Goal: Contribute content

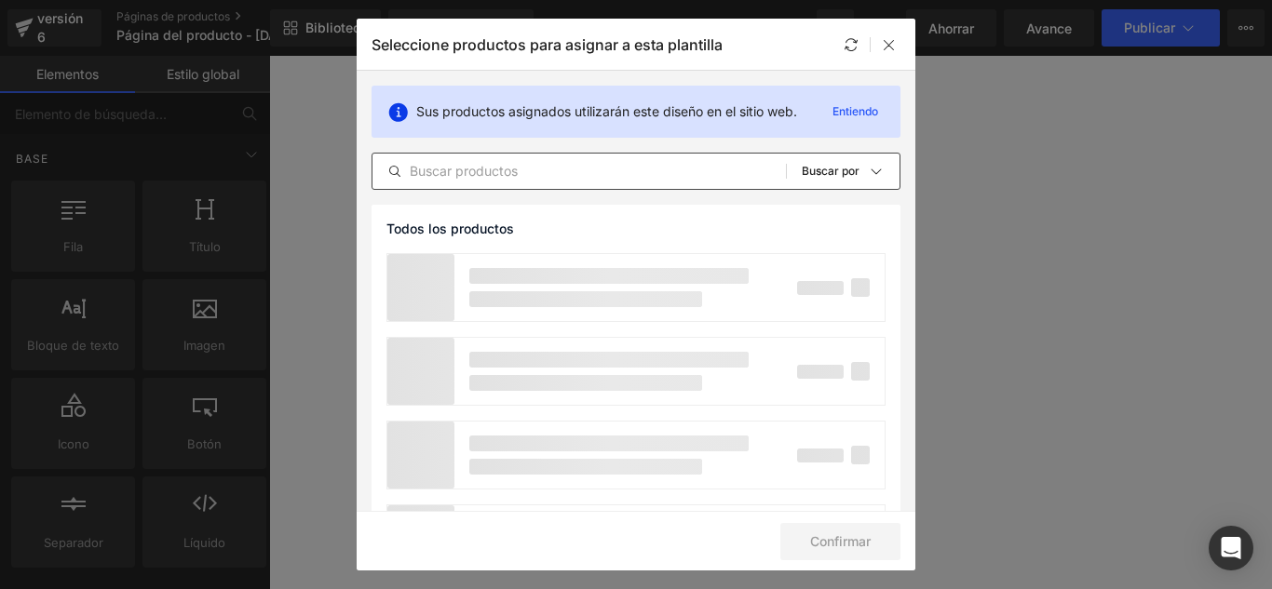
click at [503, 172] on input "text" at bounding box center [578, 171] width 413 height 22
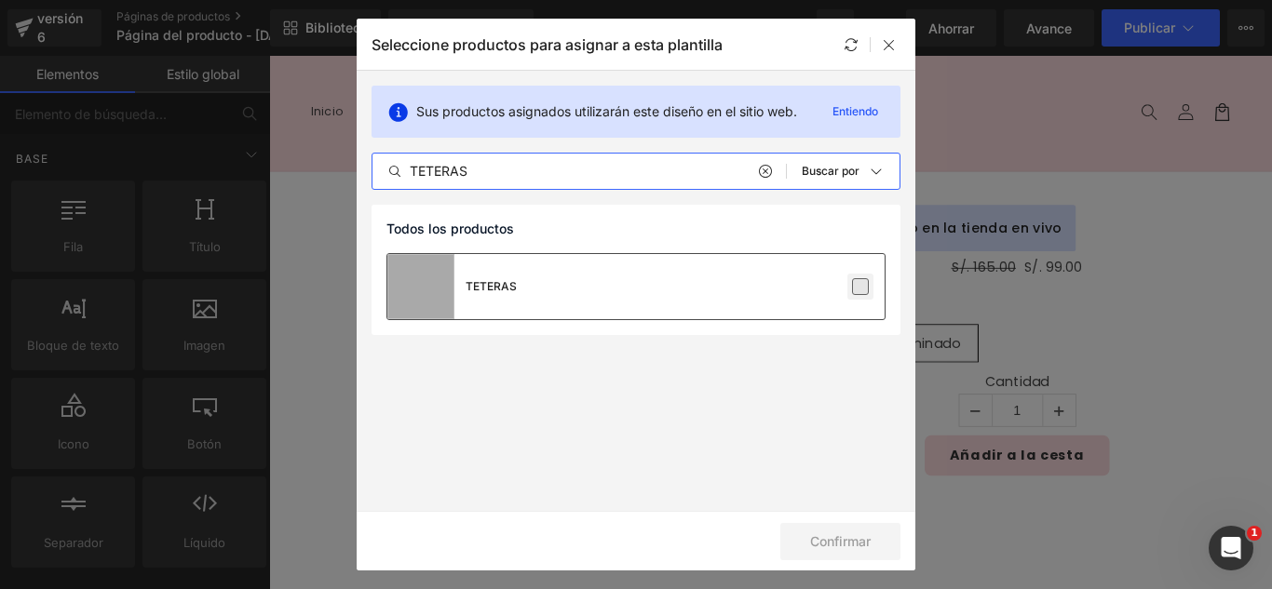
type input "TETERAS"
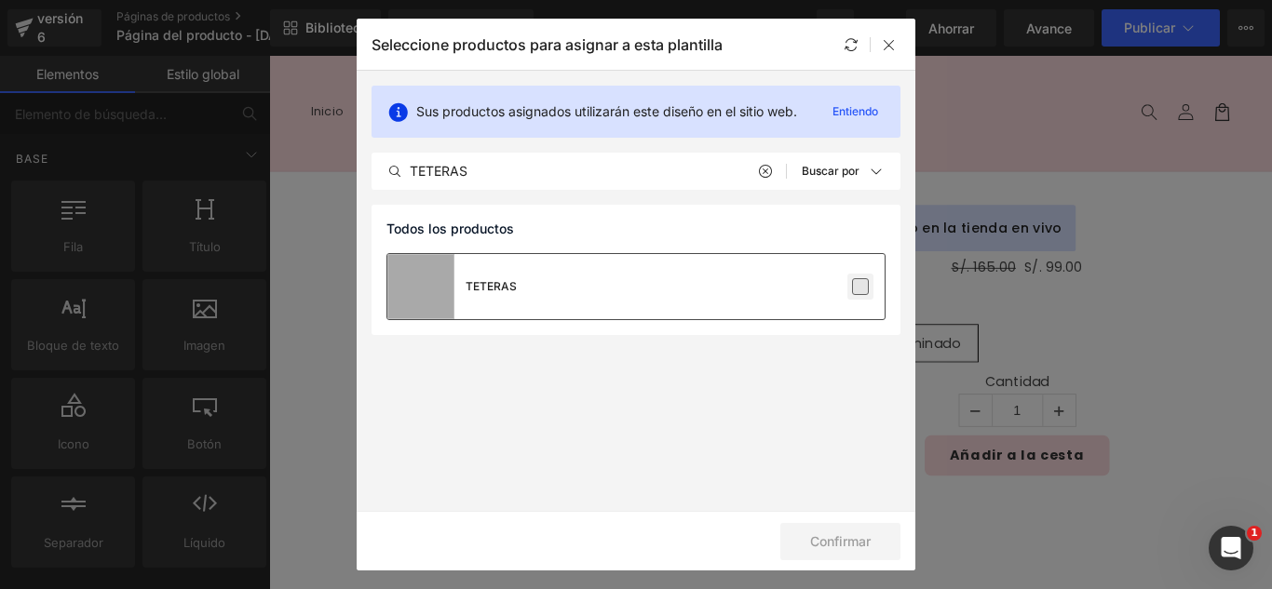
click at [864, 287] on label at bounding box center [860, 286] width 17 height 17
click at [860, 287] on input "checkbox" at bounding box center [860, 287] width 0 height 0
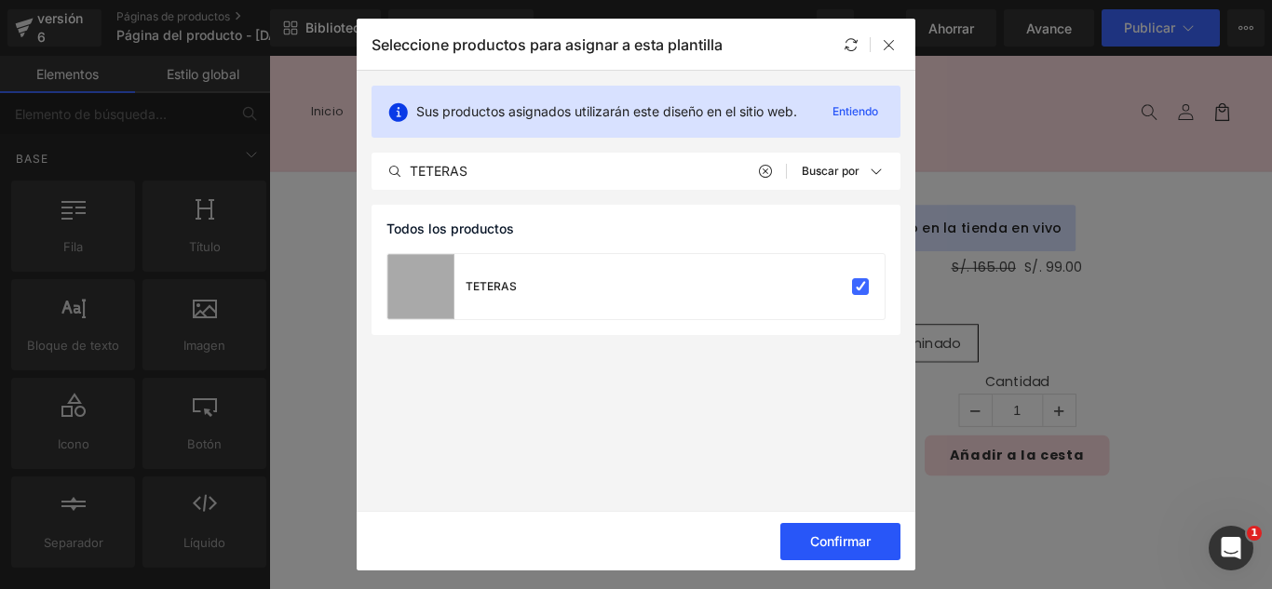
click at [880, 542] on button "Confirmar" at bounding box center [840, 541] width 120 height 37
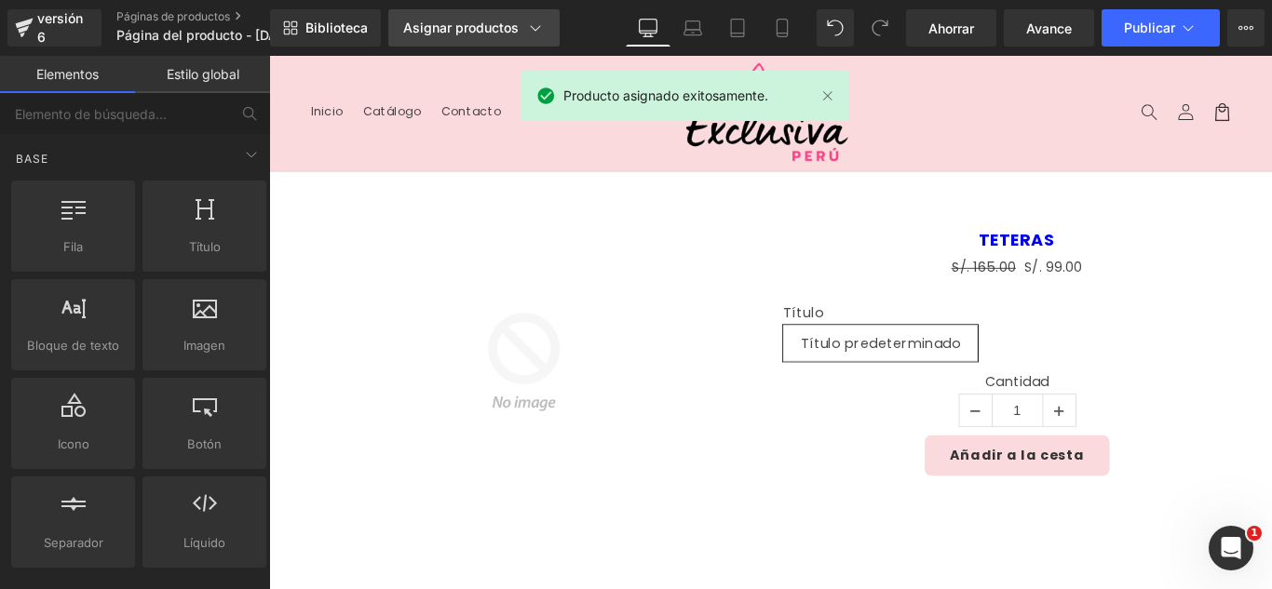
click at [501, 28] on font "Asignar productos" at bounding box center [460, 28] width 115 height 16
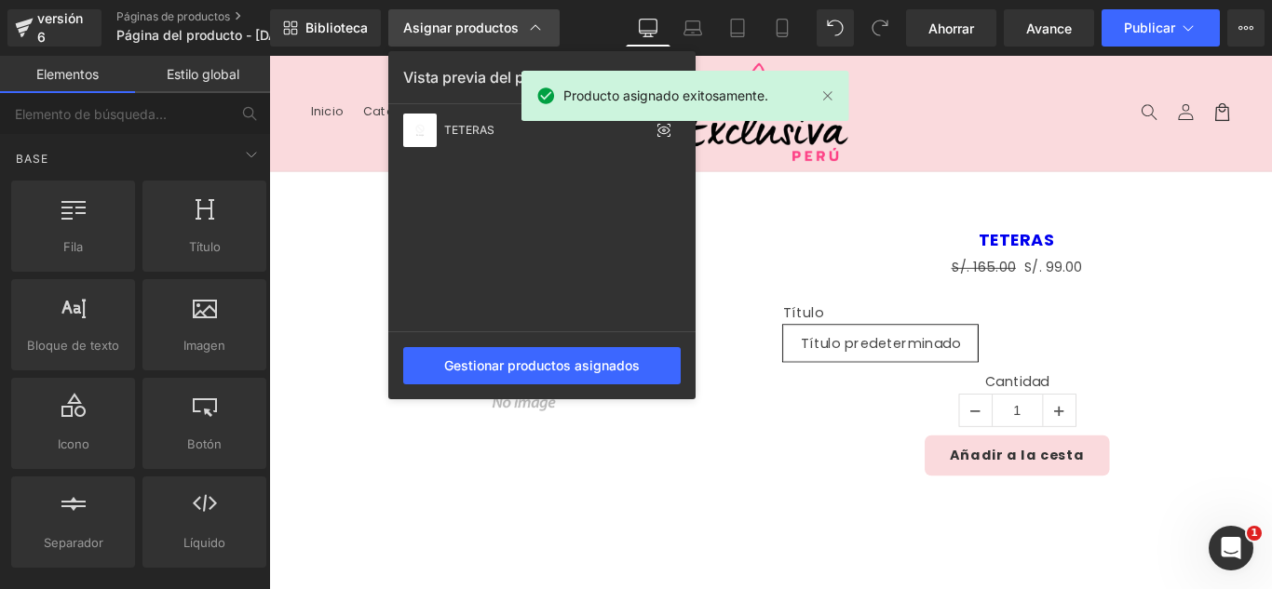
click at [497, 28] on font "Asignar productos" at bounding box center [460, 28] width 115 height 16
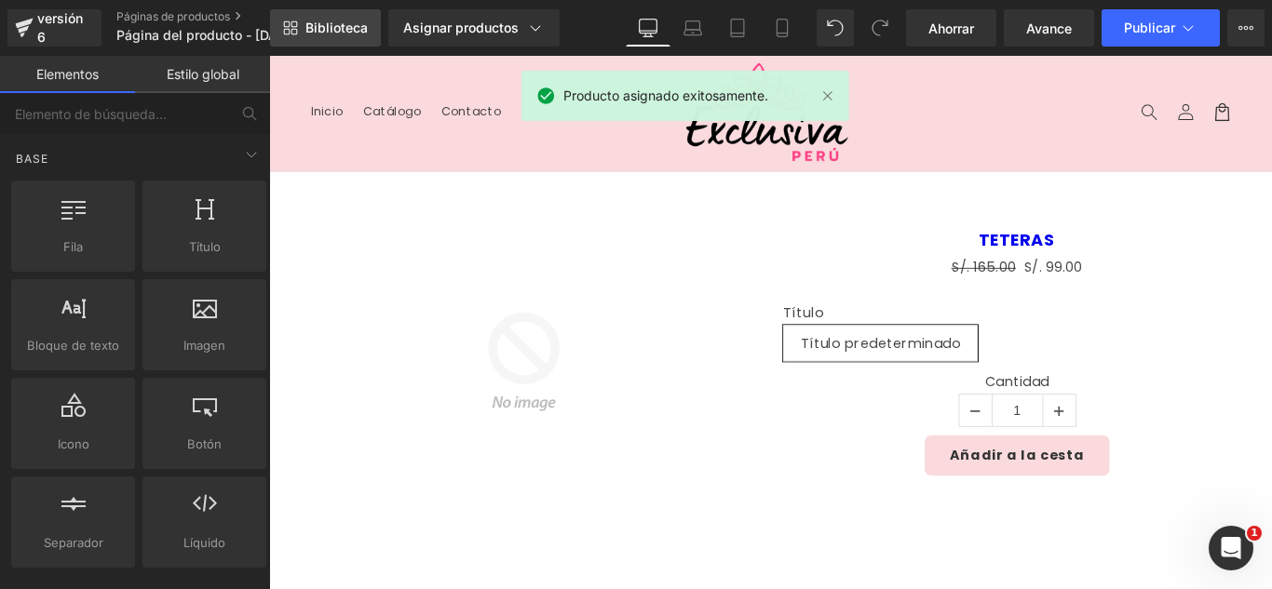
click at [370, 31] on link "Biblioteca" at bounding box center [325, 27] width 111 height 37
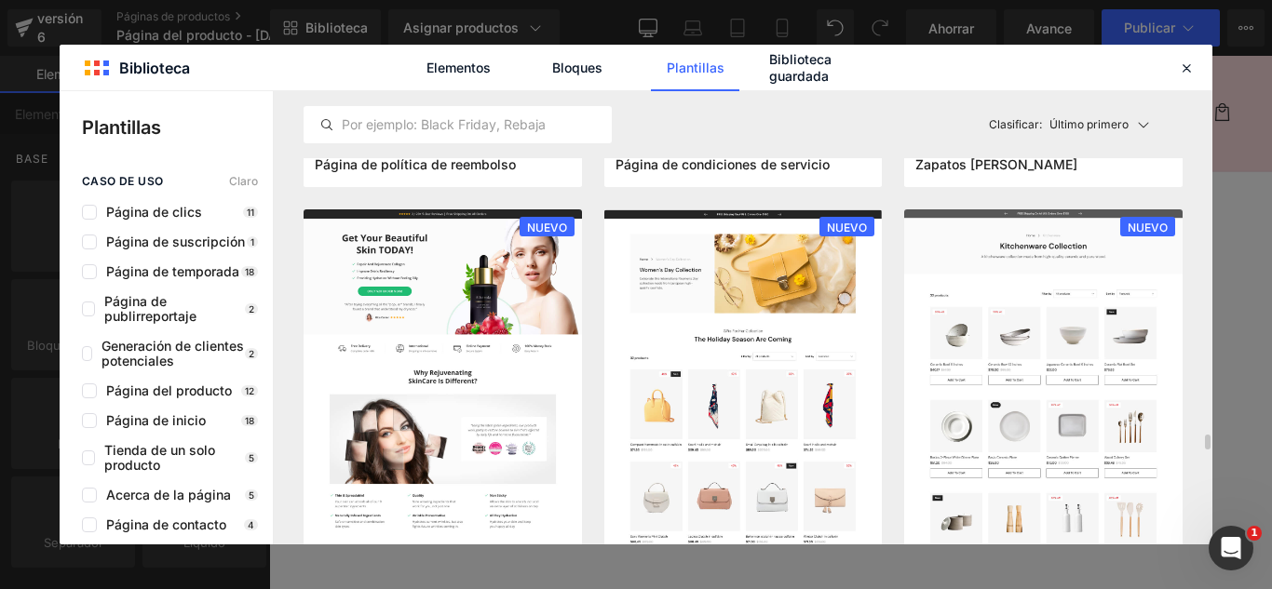
scroll to position [1862, 0]
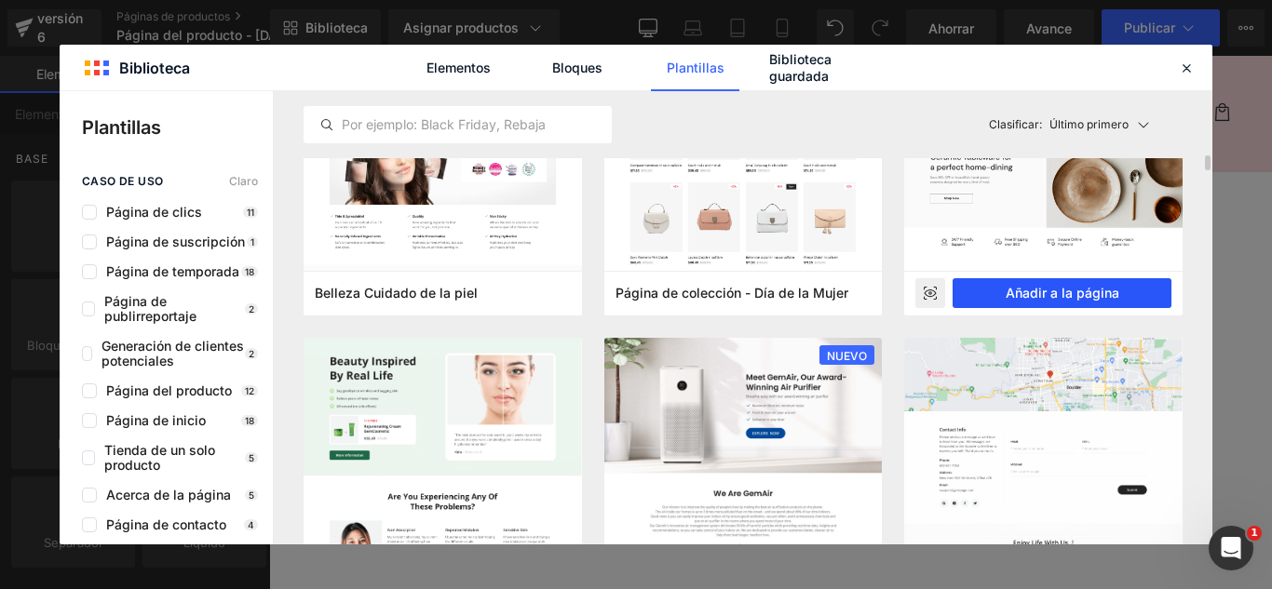
click at [1107, 287] on font "Añadir a la página" at bounding box center [1063, 293] width 114 height 16
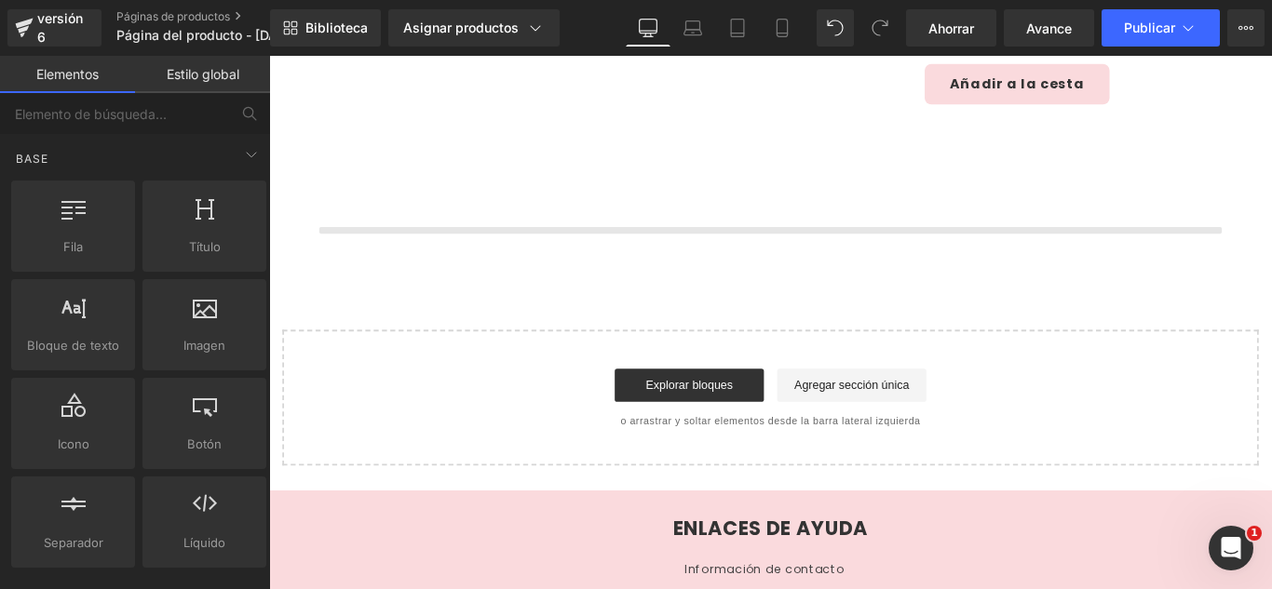
scroll to position [442, 0]
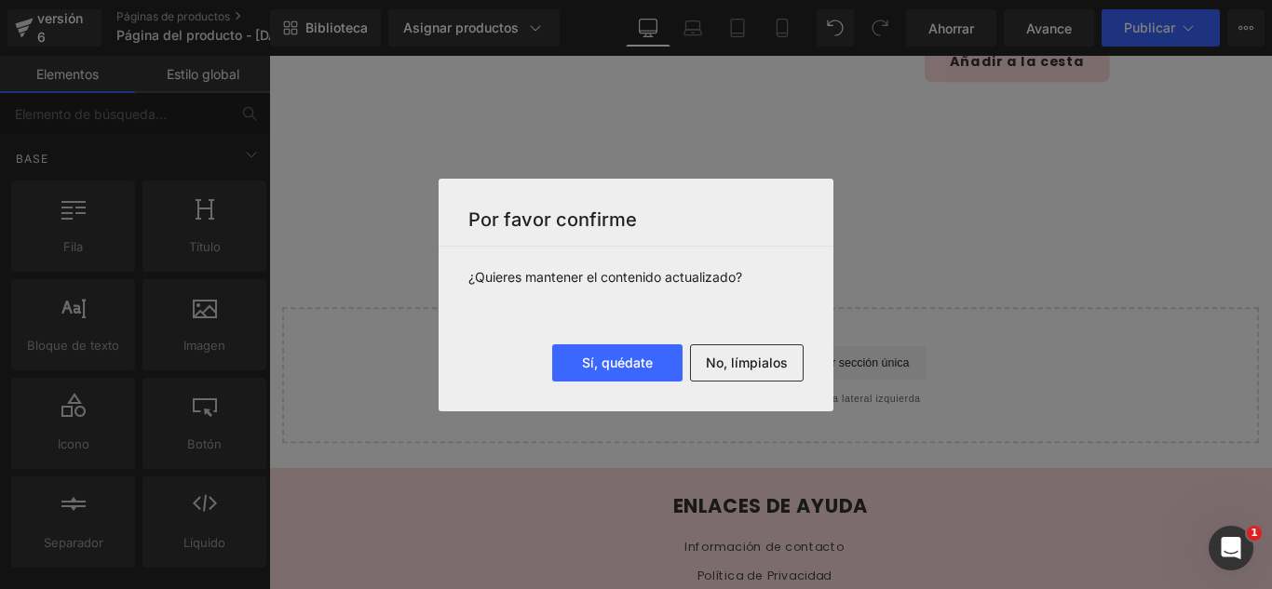
click at [751, 369] on font "No, límpialos" at bounding box center [747, 363] width 82 height 16
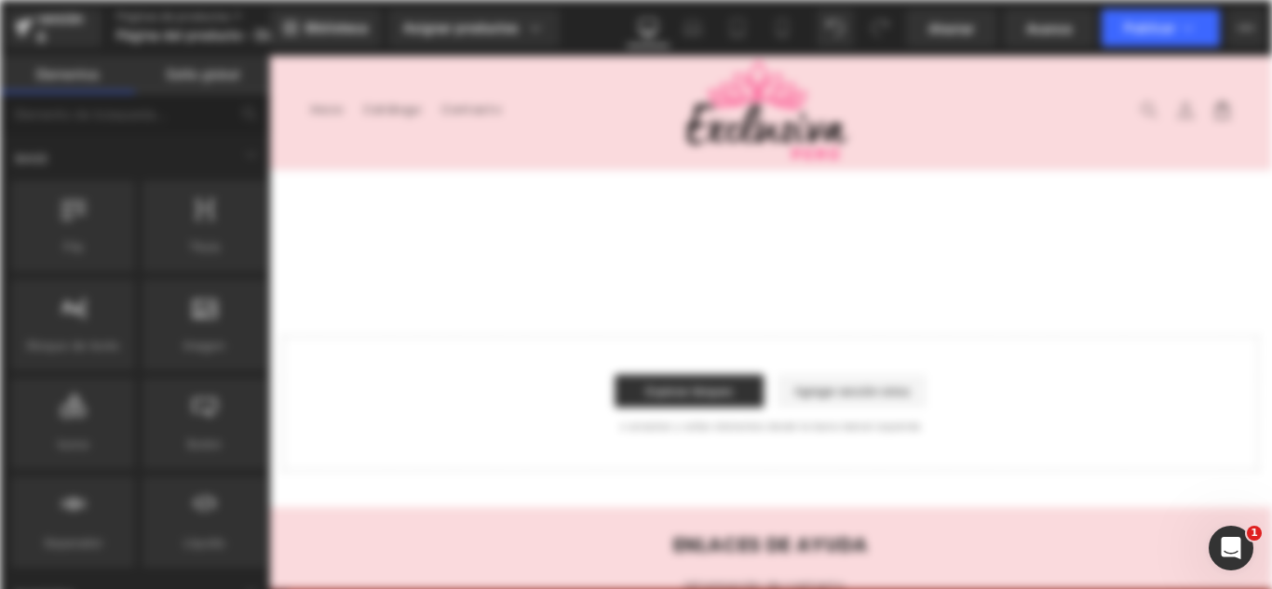
scroll to position [0, 0]
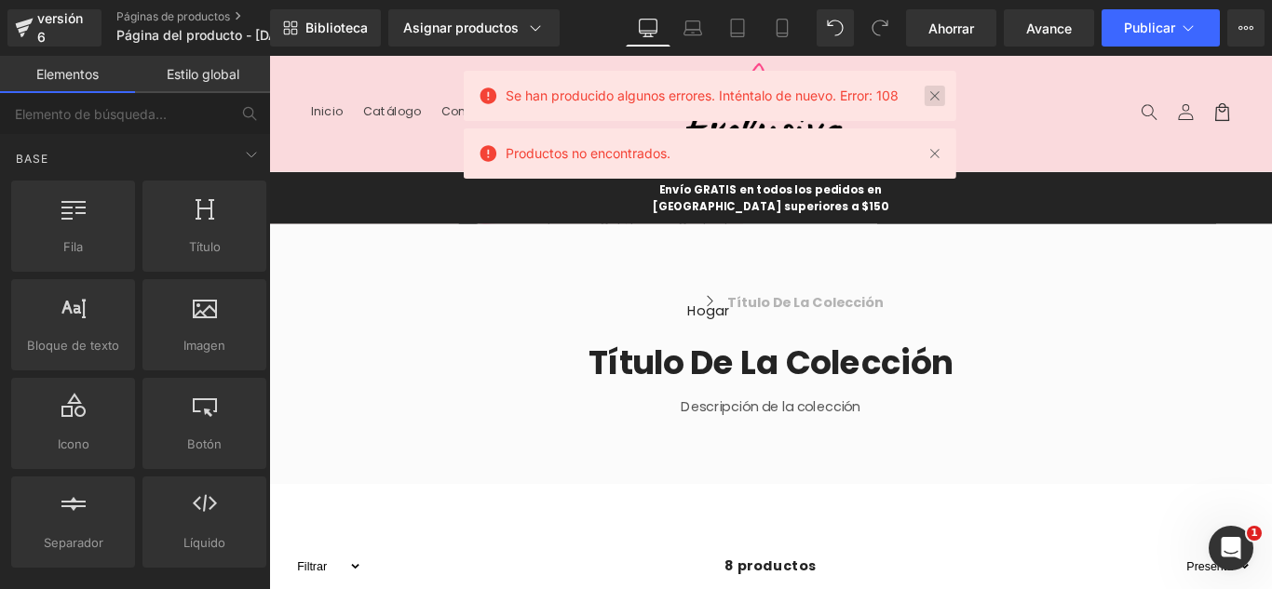
click at [942, 101] on link at bounding box center [935, 96] width 20 height 20
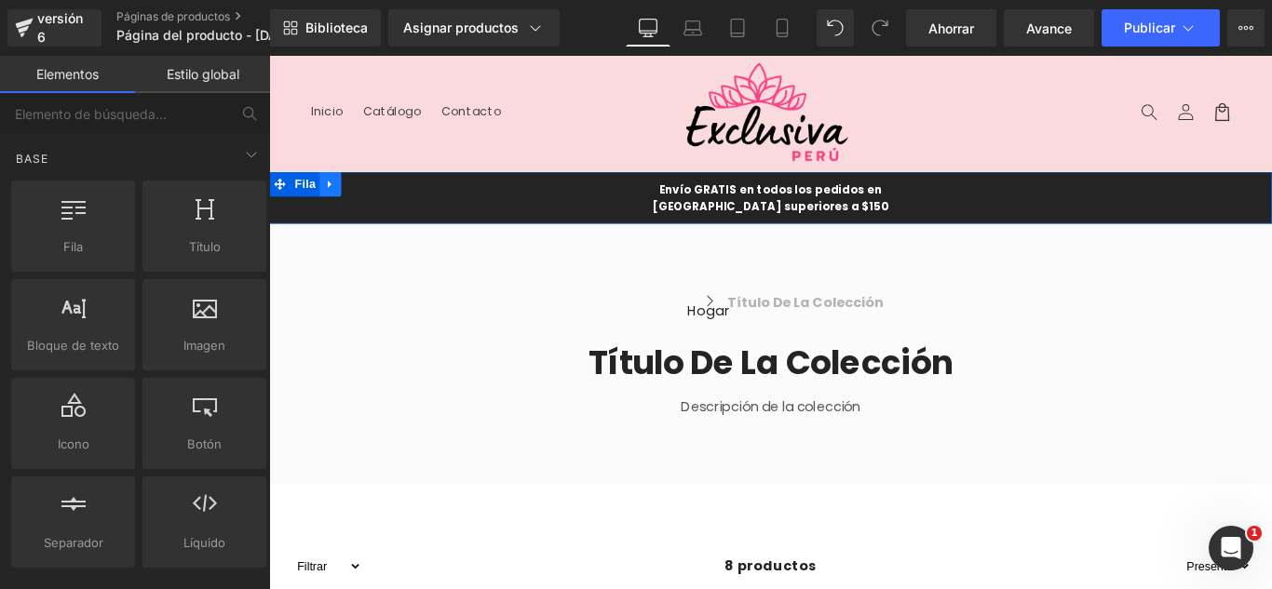
click at [335, 198] on icon at bounding box center [337, 200] width 4 height 8
click at [388, 202] on link at bounding box center [386, 200] width 24 height 28
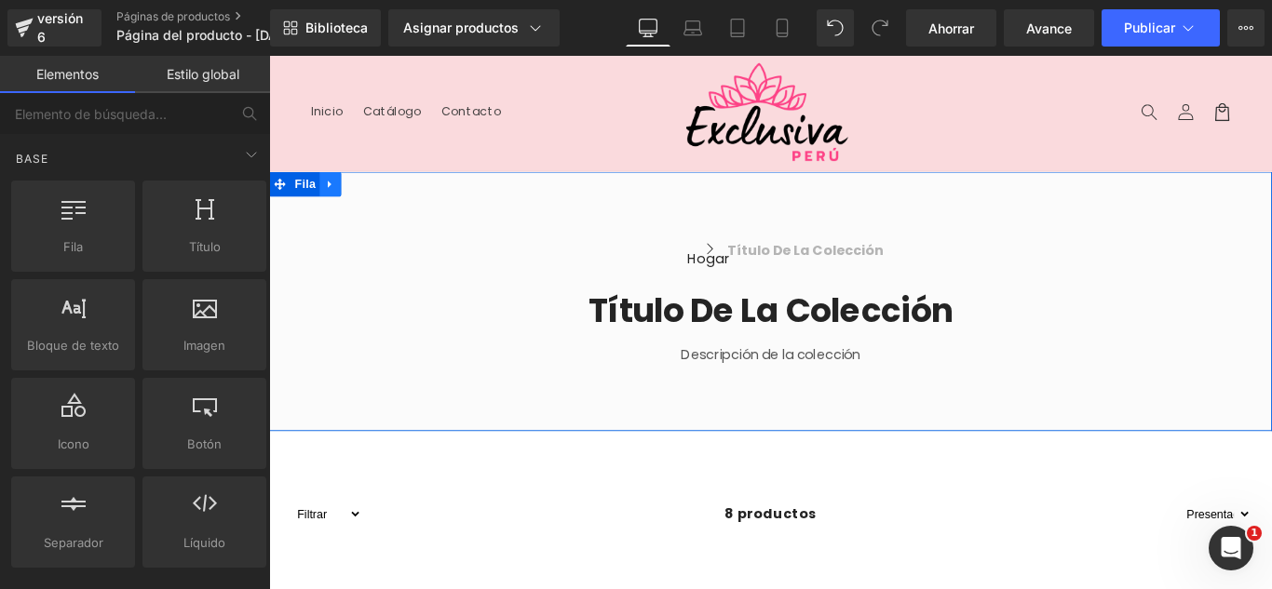
click at [331, 196] on link at bounding box center [338, 200] width 24 height 28
click at [380, 201] on icon at bounding box center [386, 200] width 13 height 13
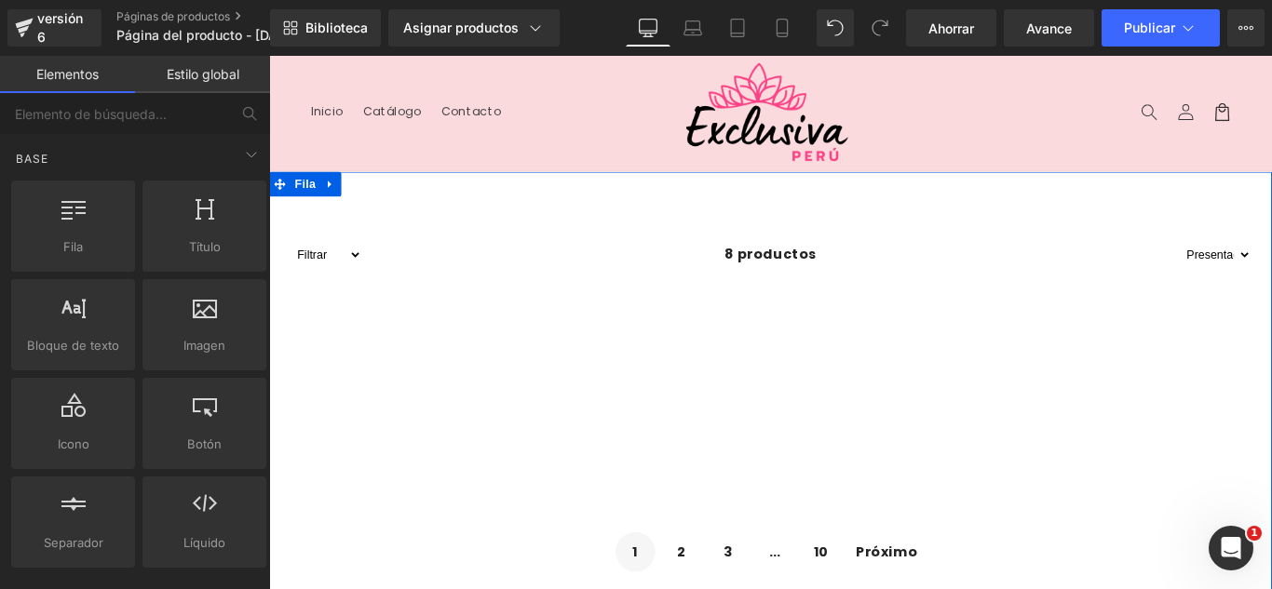
click at [326, 192] on link at bounding box center [338, 200] width 24 height 28
click at [380, 196] on icon at bounding box center [386, 200] width 13 height 13
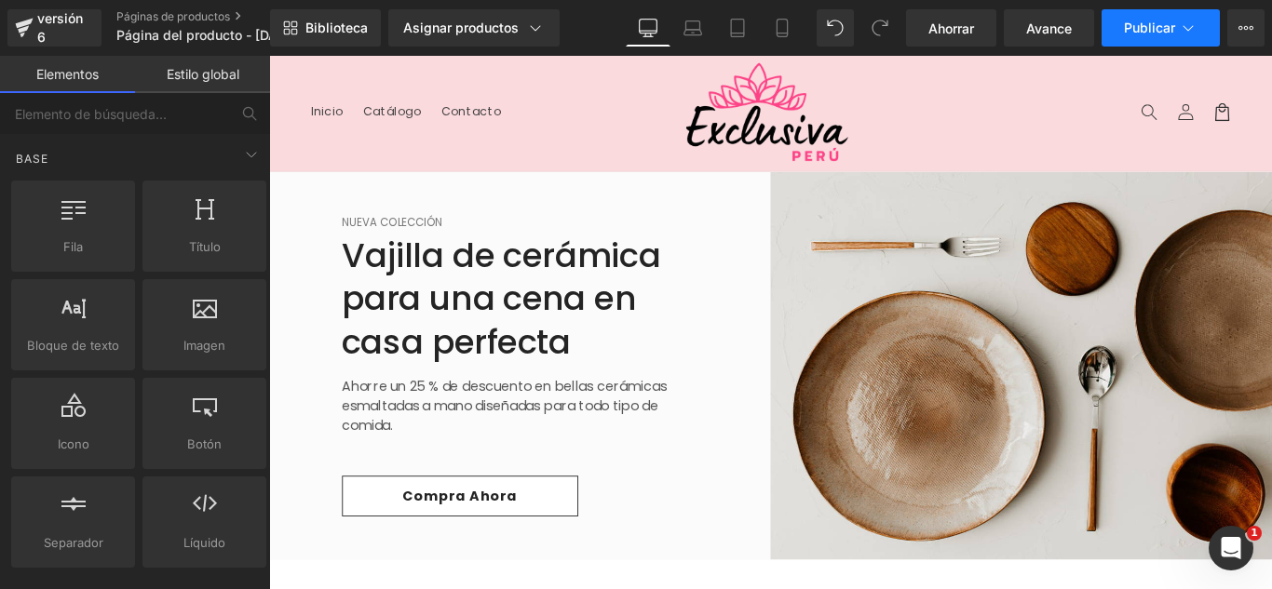
click at [1166, 19] on button "Publicar" at bounding box center [1160, 27] width 118 height 37
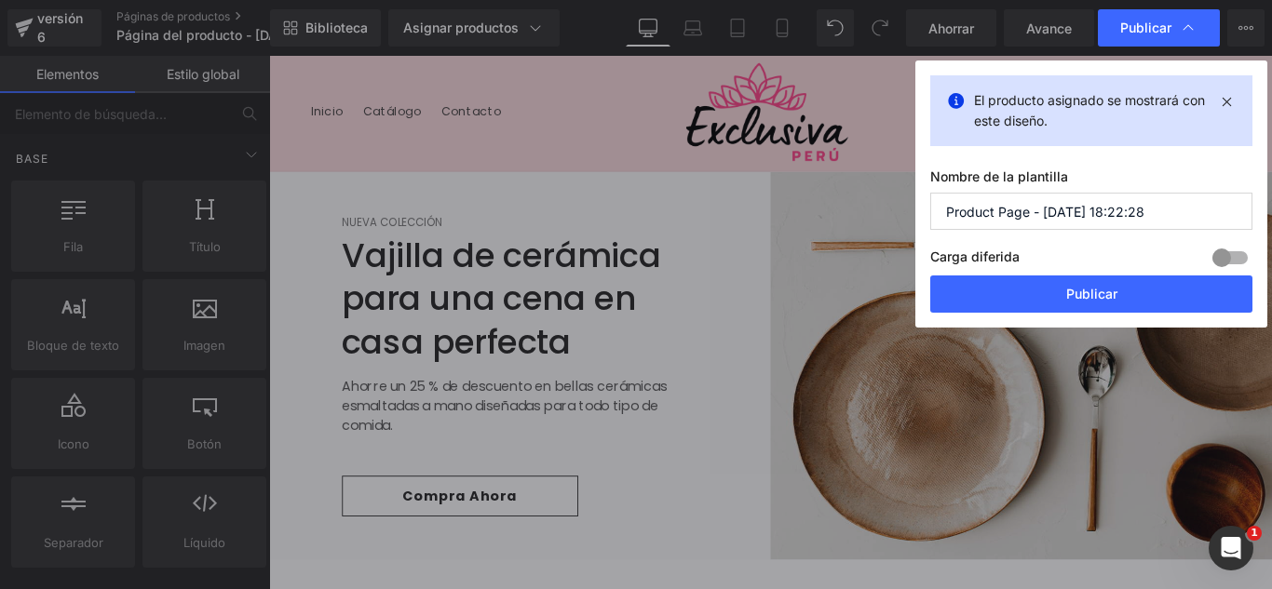
click at [1134, 213] on input "Product Page - [DATE] 18:22:28" at bounding box center [1091, 211] width 322 height 37
click at [1134, 212] on input "Product Page - [DATE] 18:22:28" at bounding box center [1091, 211] width 322 height 37
click at [1134, 210] on input "Product Page - [DATE] 18:22:28" at bounding box center [1091, 211] width 322 height 37
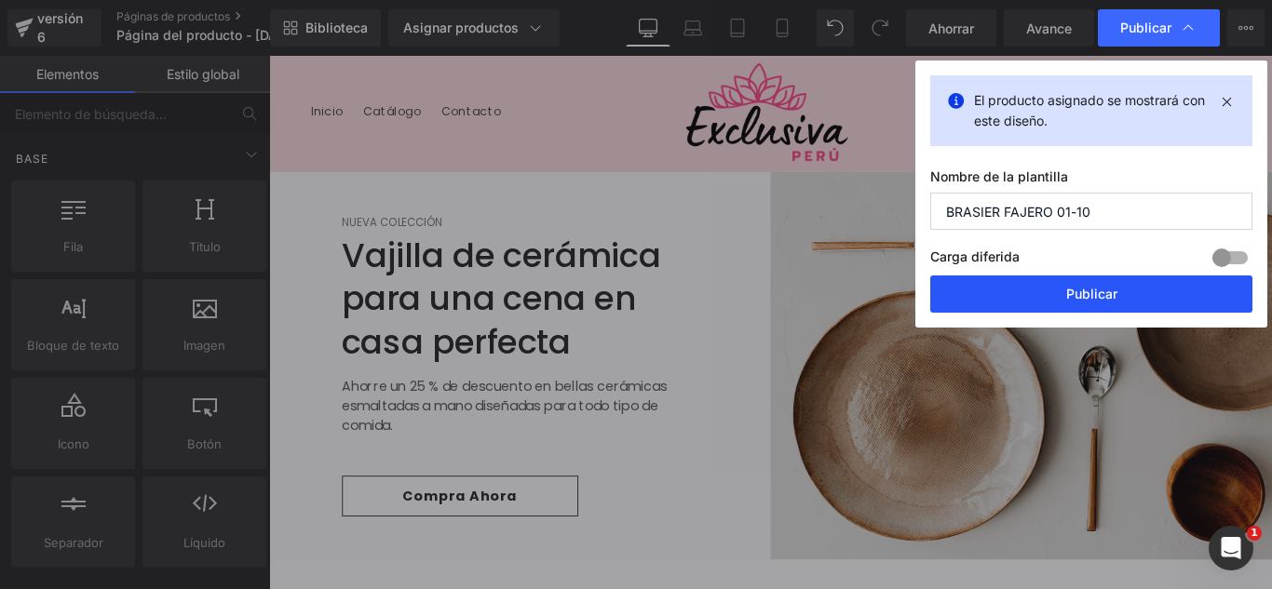
type input "BRASIER FAJERO 01-10"
click at [1113, 311] on button "Publicar" at bounding box center [1091, 294] width 322 height 37
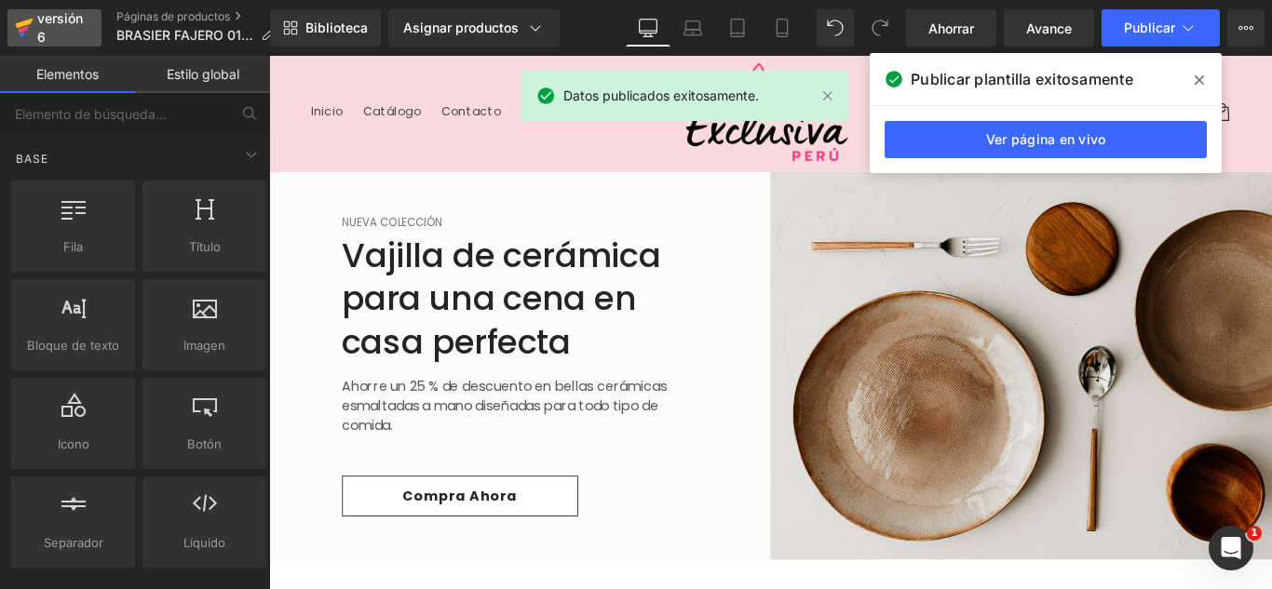
click at [69, 24] on font "versión 6" at bounding box center [60, 27] width 46 height 34
